Goal: Navigation & Orientation: Find specific page/section

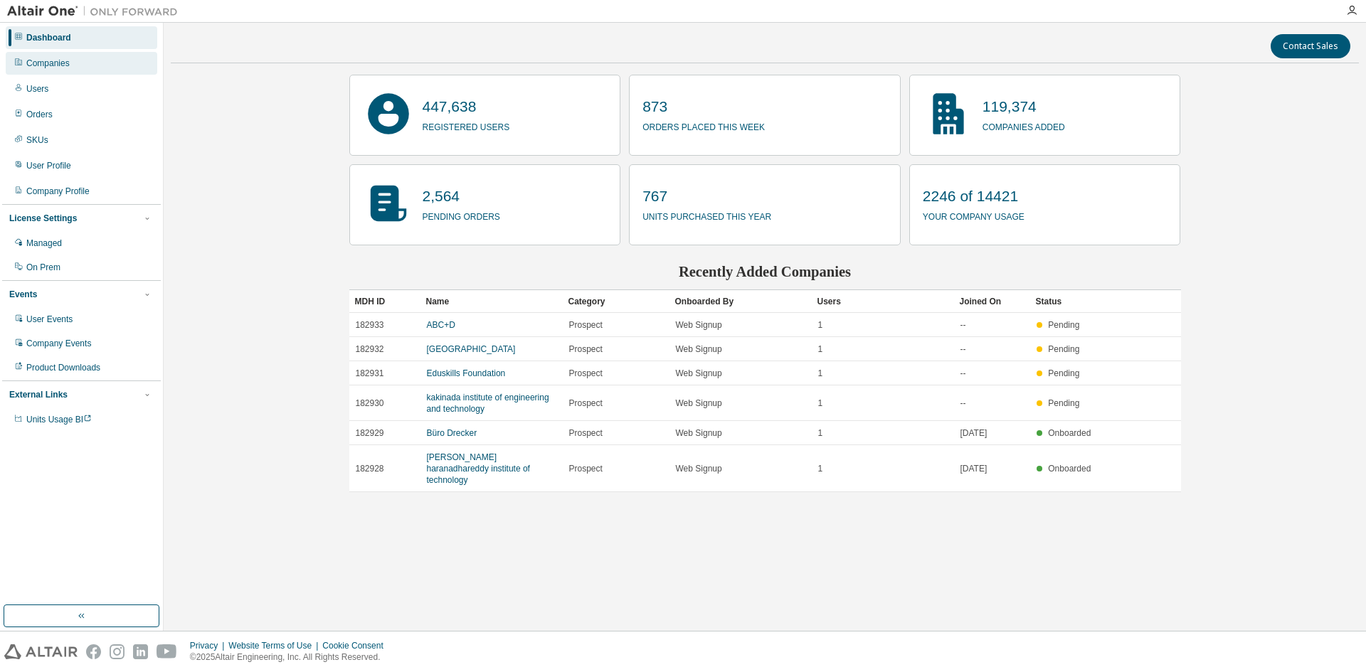
click at [62, 65] on div "Companies" at bounding box center [47, 63] width 43 height 11
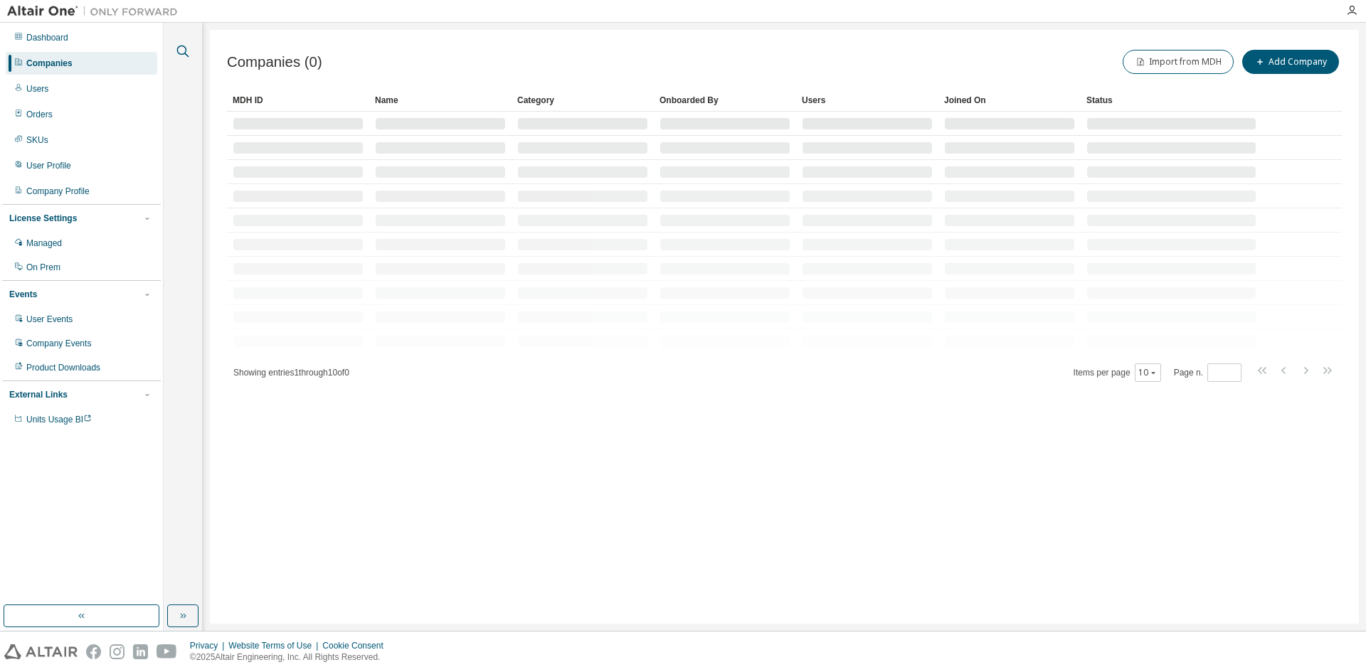
click at [184, 52] on icon "button" at bounding box center [182, 51] width 17 height 17
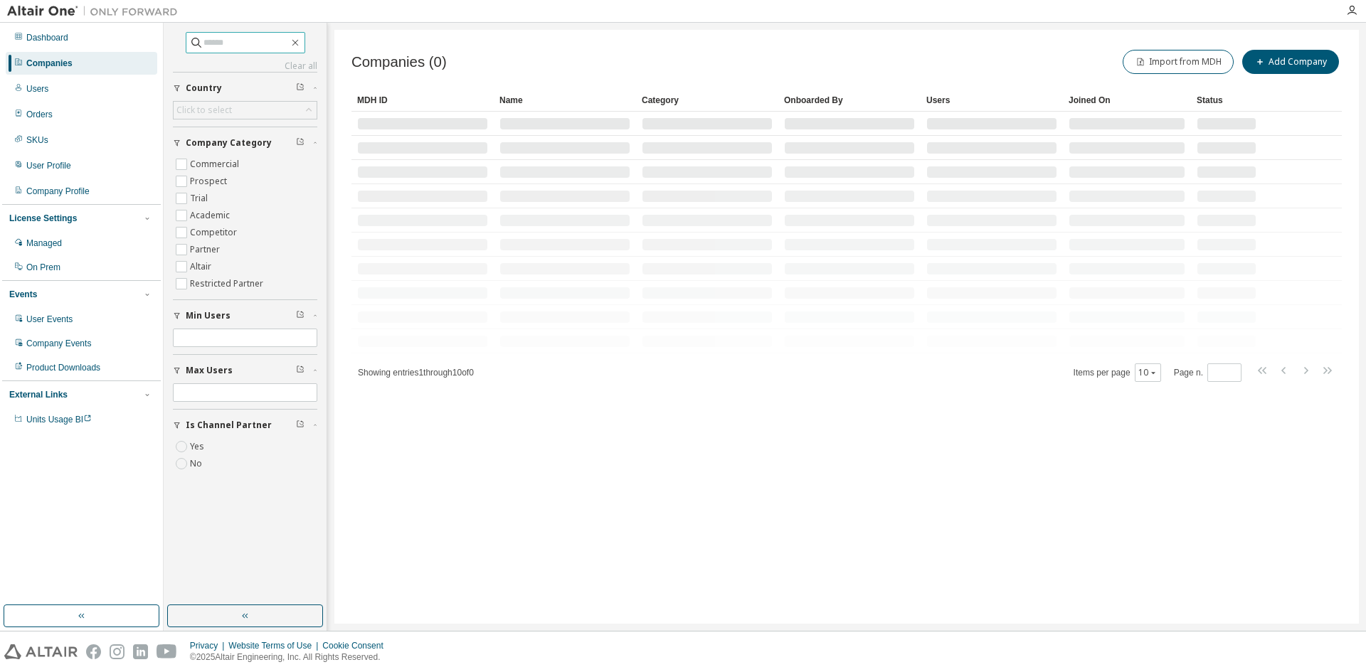
click at [206, 40] on input "text" at bounding box center [246, 43] width 85 height 14
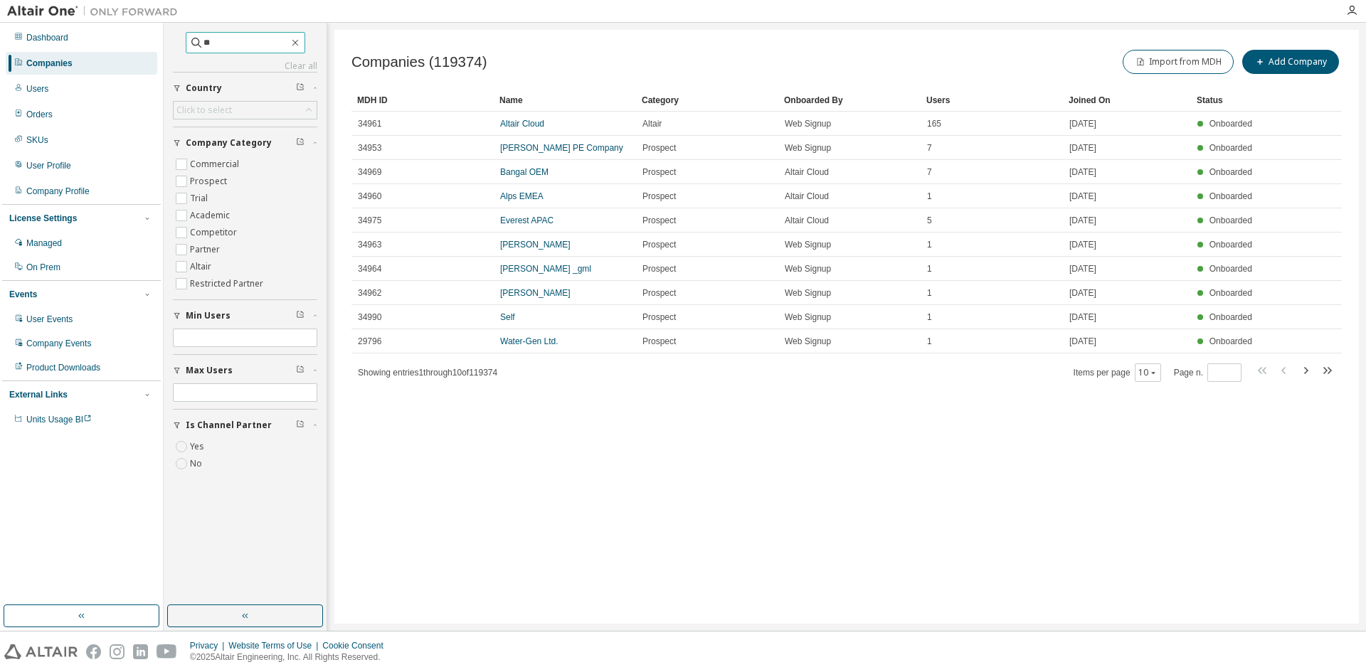
type input "*"
type input "********"
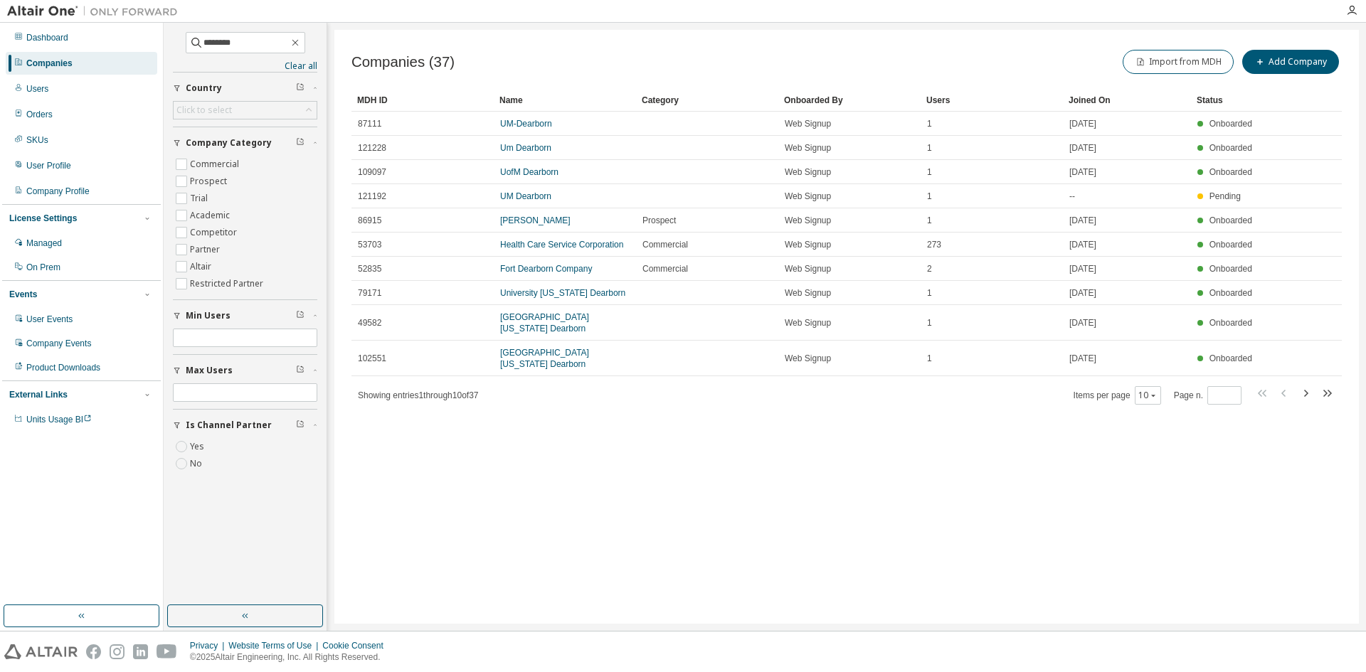
click at [934, 101] on div "Users" at bounding box center [992, 100] width 131 height 23
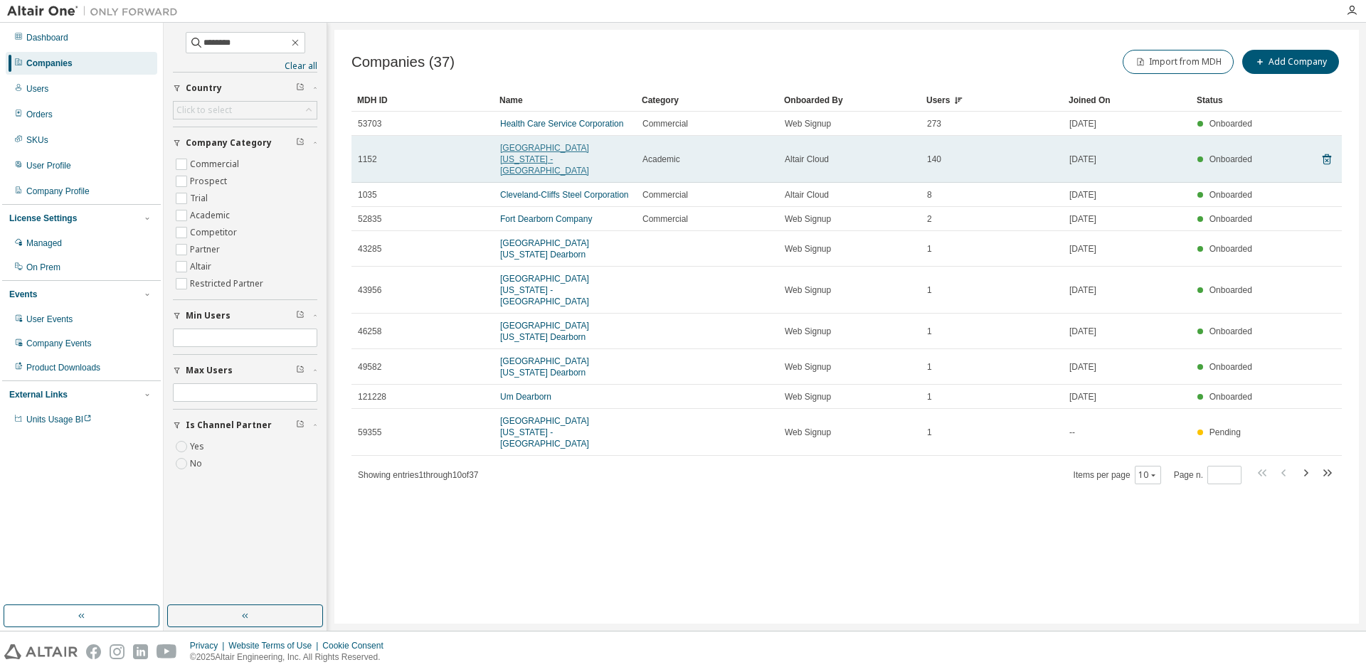
click at [579, 153] on link "University of Michigan - Dearborn" at bounding box center [544, 159] width 89 height 33
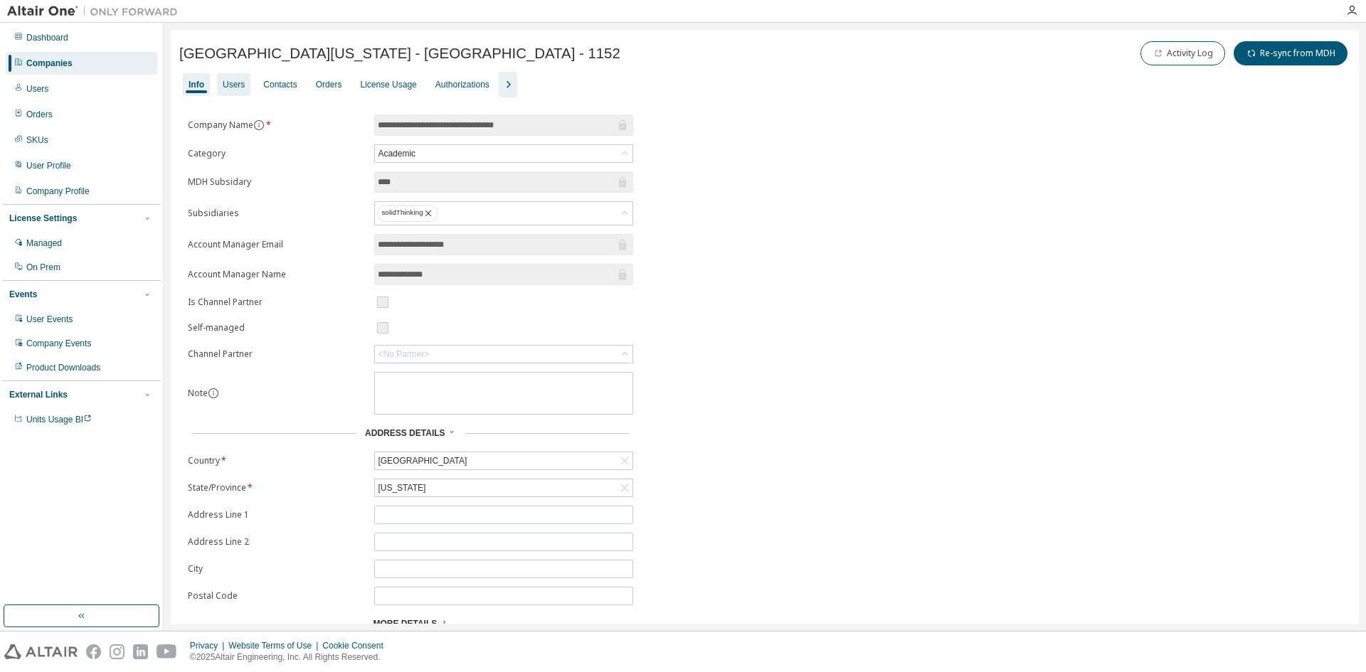
click at [231, 85] on div "Users" at bounding box center [234, 84] width 22 height 11
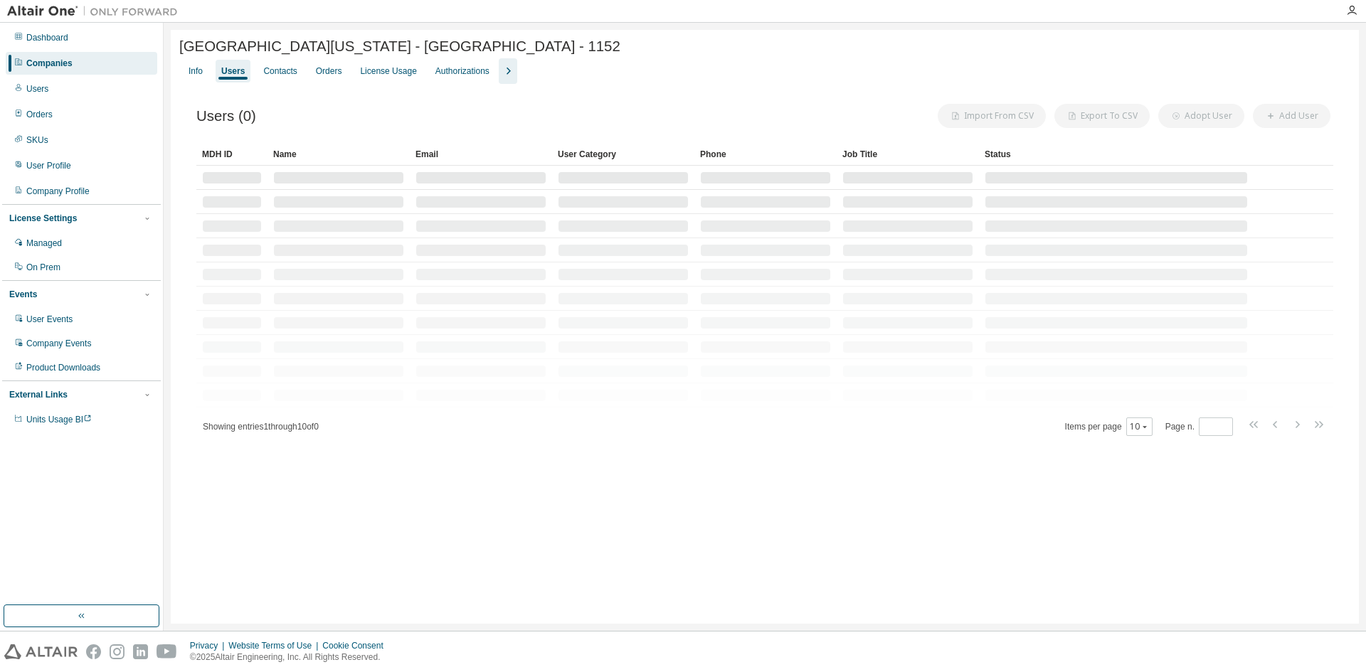
click at [507, 75] on icon "button" at bounding box center [509, 71] width 4 height 7
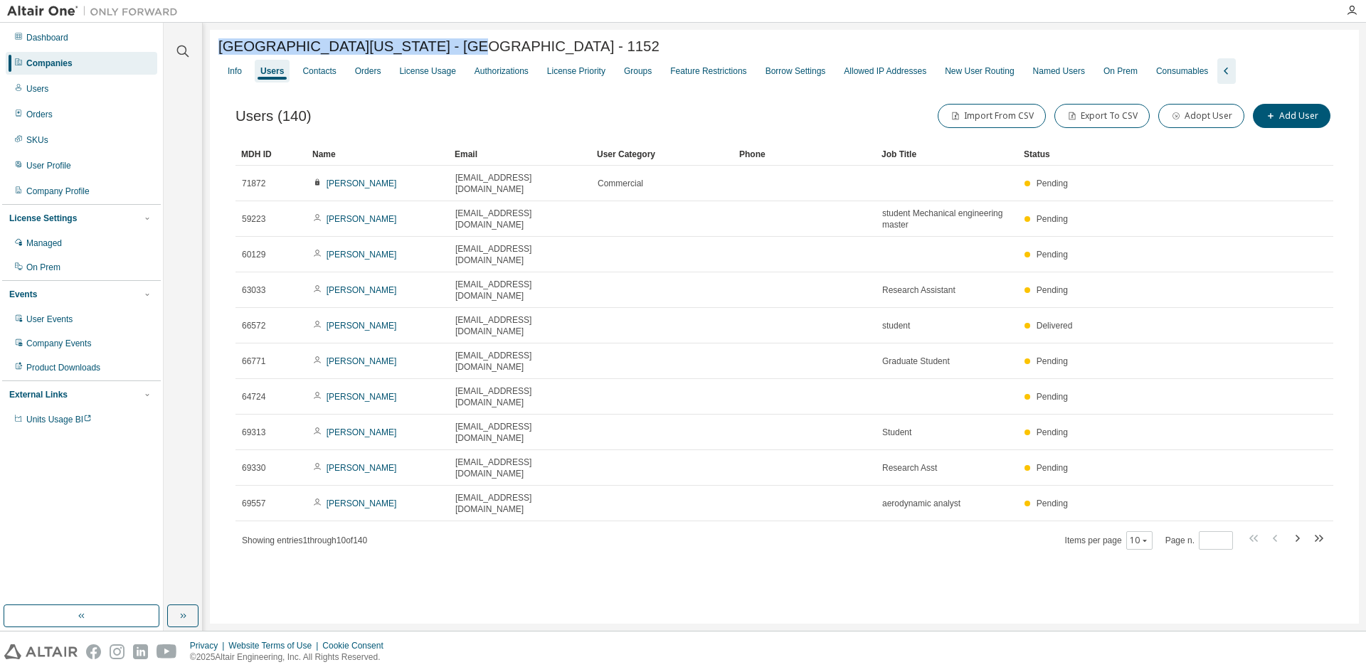
drag, startPoint x: 432, startPoint y: 51, endPoint x: 213, endPoint y: 44, distance: 219.3
click at [213, 44] on div "University of Michigan - Dearborn - 1152 Clear Load Save Save As Field Operator…" at bounding box center [784, 327] width 1149 height 594
click at [1147, 540] on icon "button" at bounding box center [1145, 541] width 4 height 2
click at [1152, 527] on div "100" at bounding box center [1186, 528] width 114 height 17
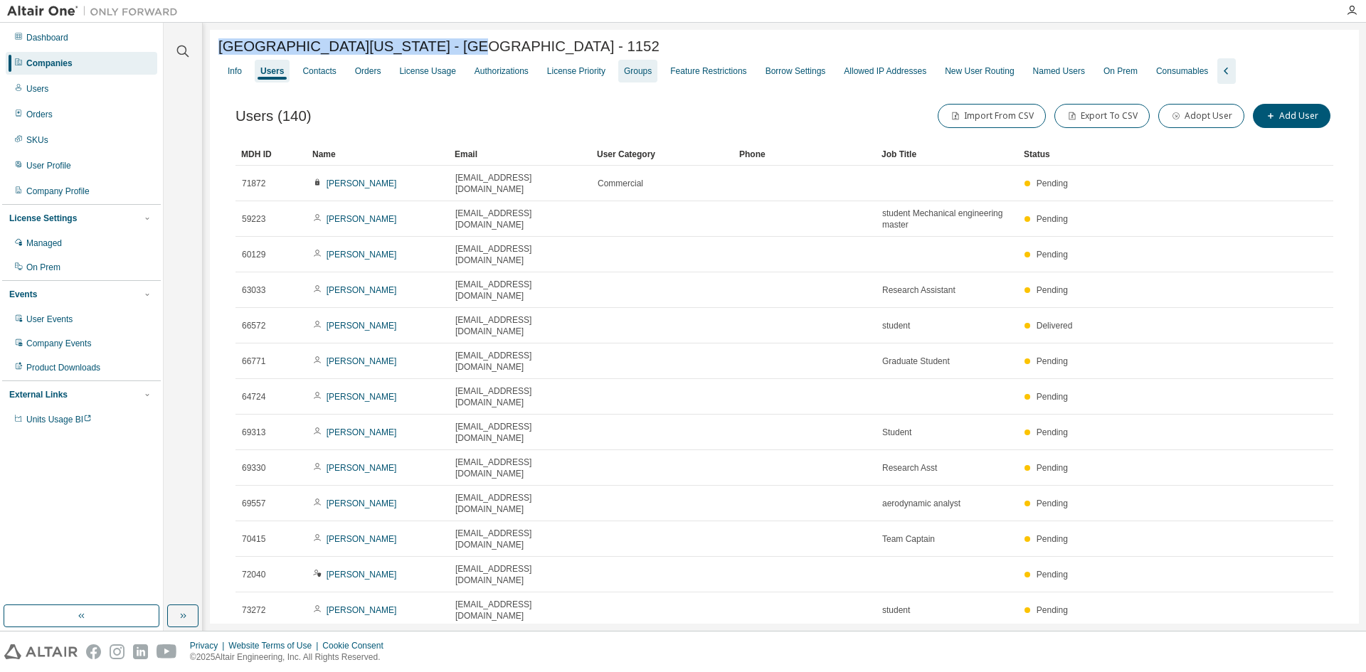
click at [639, 74] on div "Groups" at bounding box center [638, 70] width 28 height 11
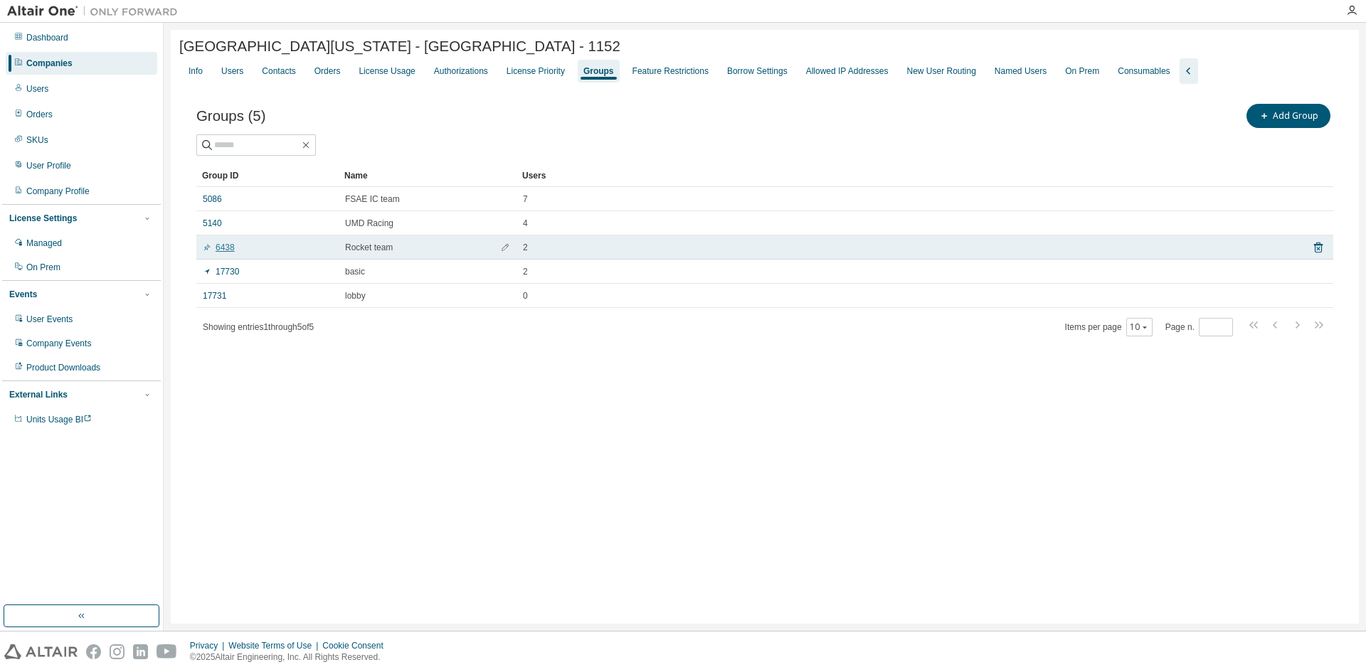
click at [230, 250] on link "6438" at bounding box center [219, 247] width 32 height 11
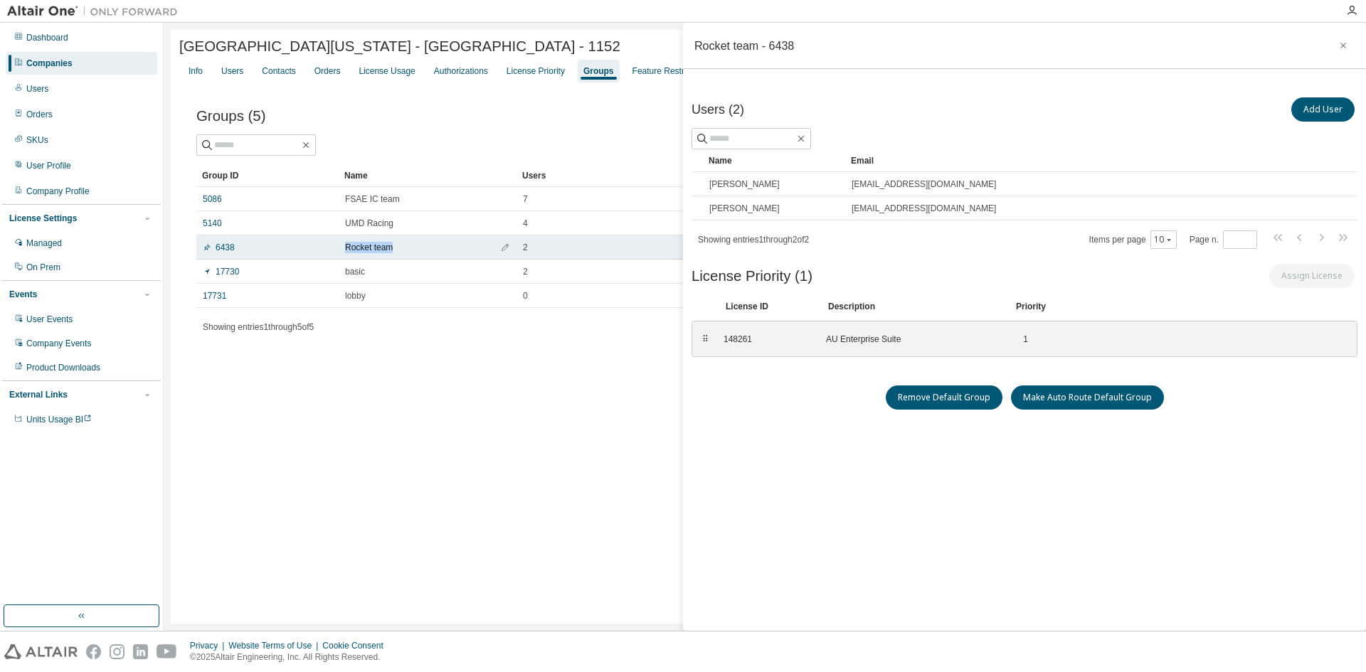
drag, startPoint x: 397, startPoint y: 252, endPoint x: 342, endPoint y: 253, distance: 55.5
click at [342, 253] on td "Rocket team" at bounding box center [428, 248] width 178 height 24
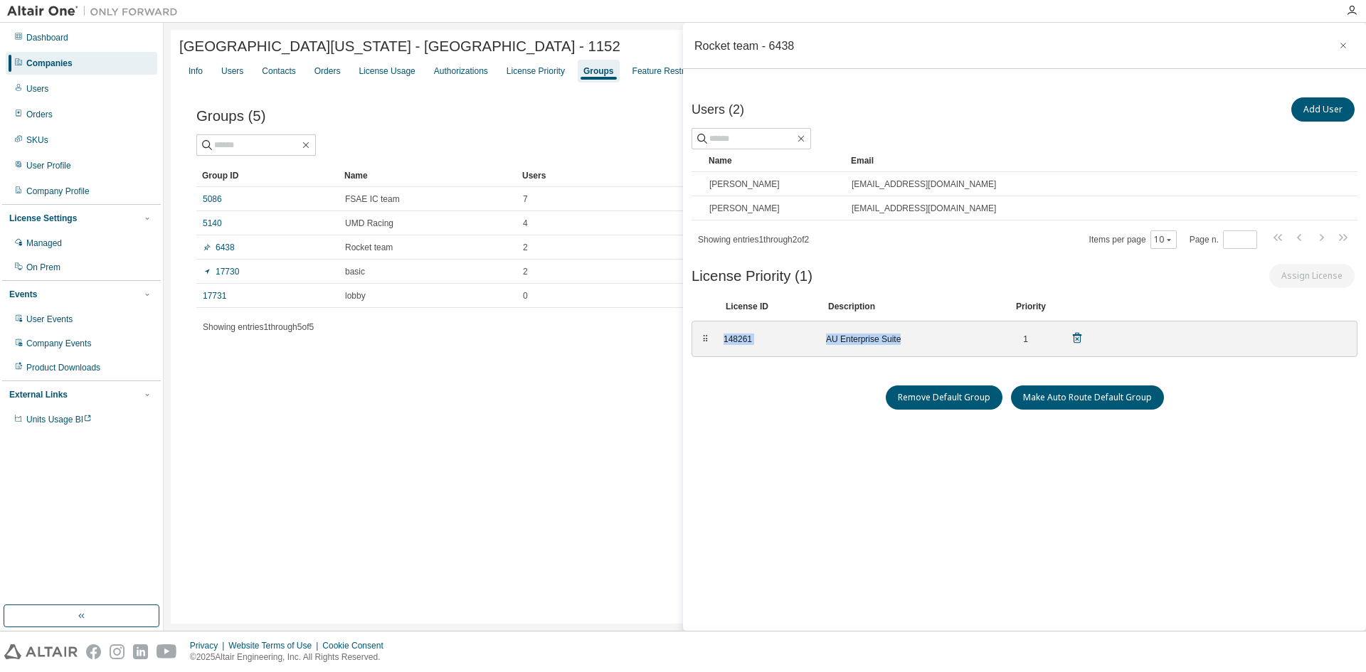
drag, startPoint x: 918, startPoint y: 345, endPoint x: 712, endPoint y: 345, distance: 206.4
click at [712, 345] on div "⠿ 148261 AU Enterprise Suite 1" at bounding box center [1025, 339] width 666 height 36
click at [628, 369] on div "Groups (5) Add Group Clear Load Save Save As Field Operator Value Select filter…" at bounding box center [764, 229] width 1171 height 290
